Goal: Information Seeking & Learning: Learn about a topic

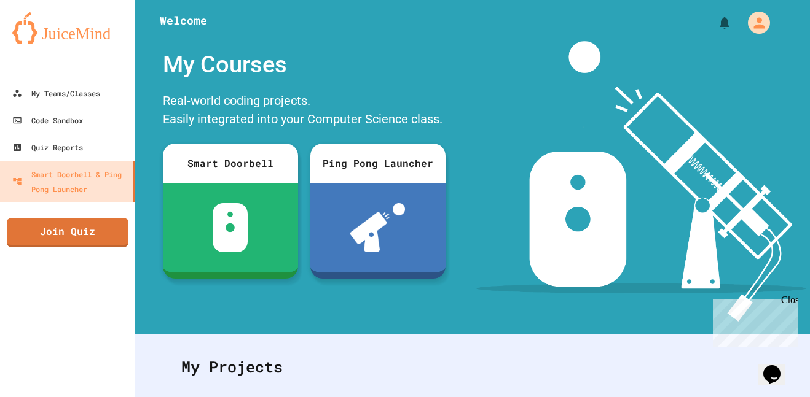
click at [112, 73] on div at bounding box center [67, 67] width 135 height 25
click at [89, 95] on div "My Teams/Classes" at bounding box center [55, 93] width 90 height 15
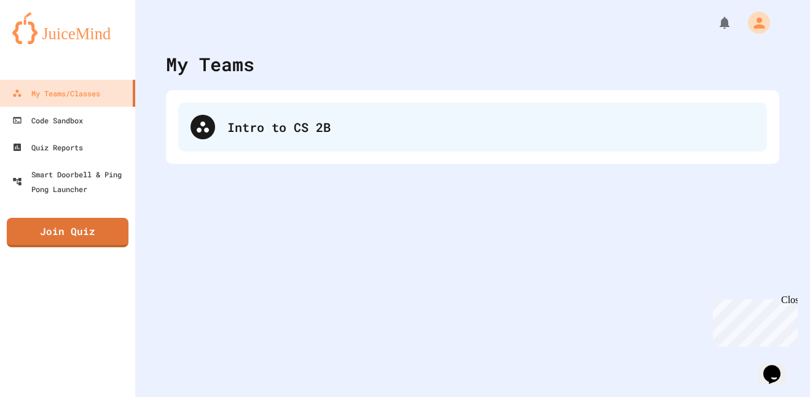
click at [304, 148] on div "Intro to CS 2B" at bounding box center [472, 127] width 589 height 49
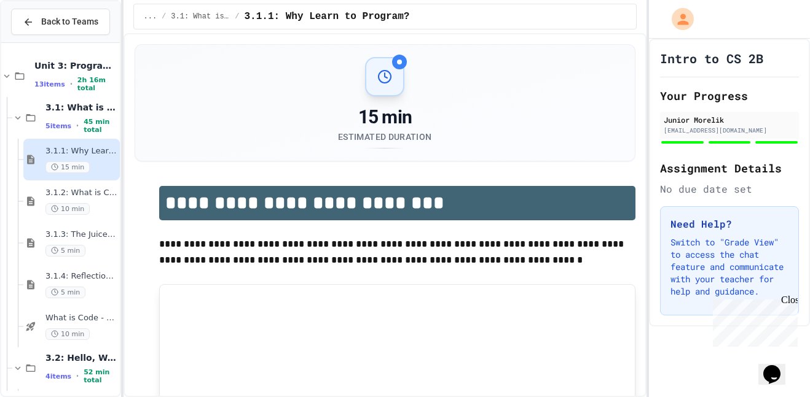
click at [304, 148] on div "15 min Estimated Duration" at bounding box center [385, 103] width 471 height 92
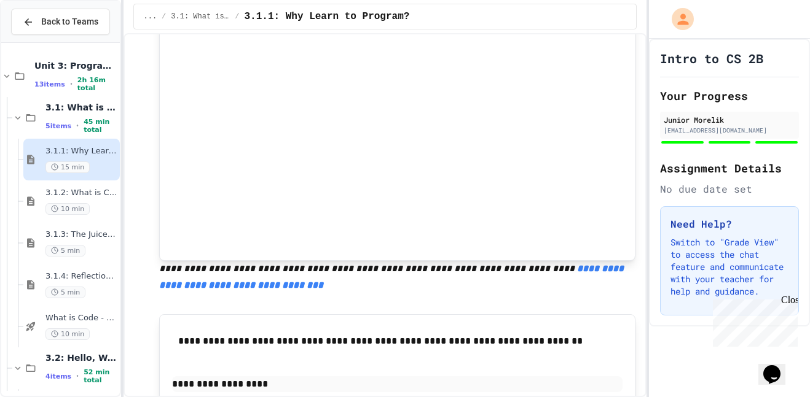
scroll to position [811, 0]
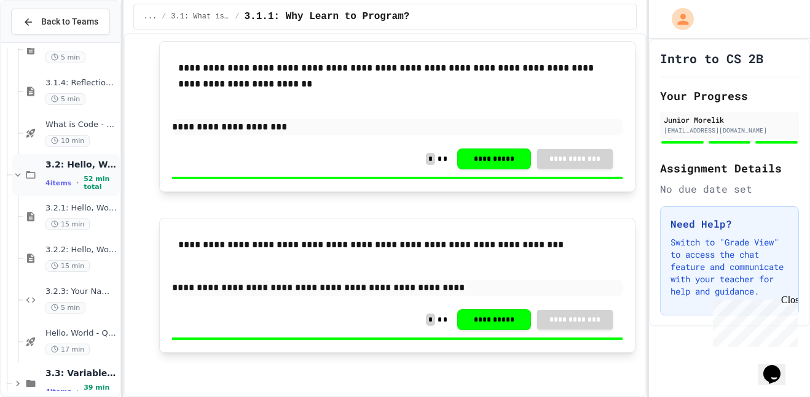
click at [60, 170] on span "3.2: Hello, World!" at bounding box center [81, 164] width 72 height 11
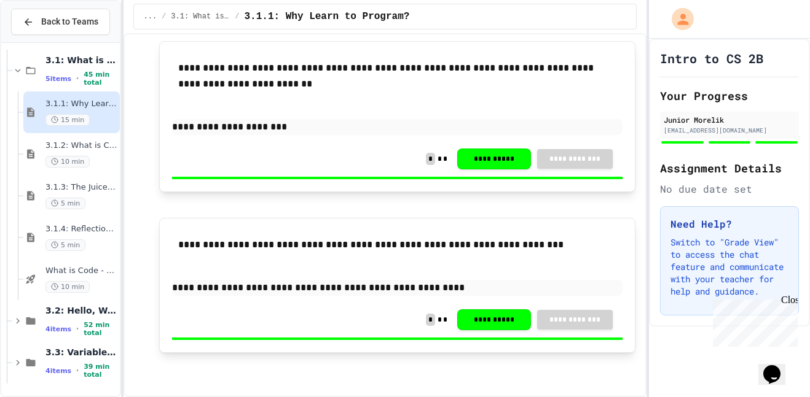
scroll to position [33, 0]
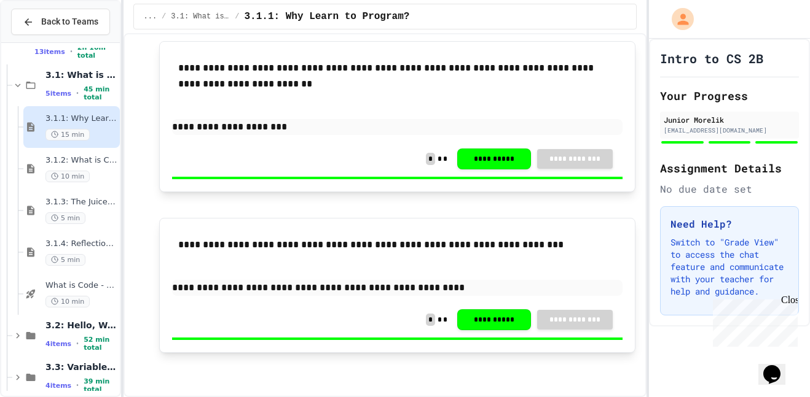
click at [71, 127] on div "3.1.1: Why Learn to Program? 15 min" at bounding box center [81, 127] width 72 height 27
click at [74, 166] on div "3.1.2: What is Code? 10 min" at bounding box center [81, 168] width 72 height 27
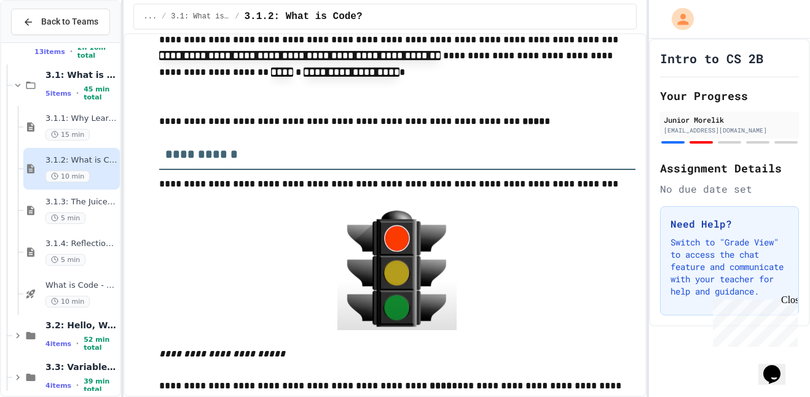
type input "*********"
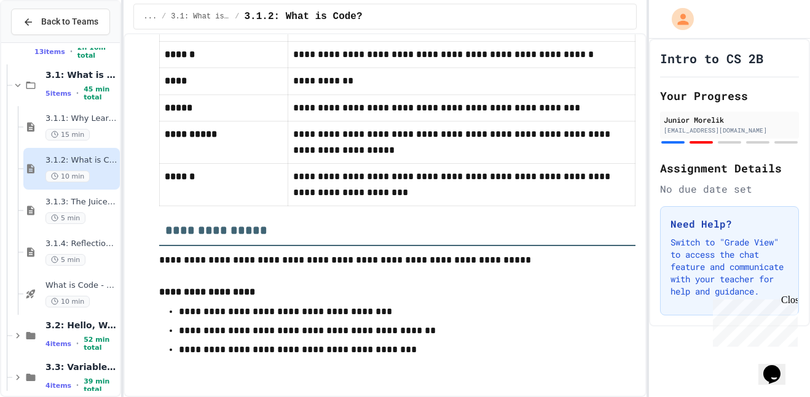
scroll to position [7352, 0]
